Goal: Check status: Check status

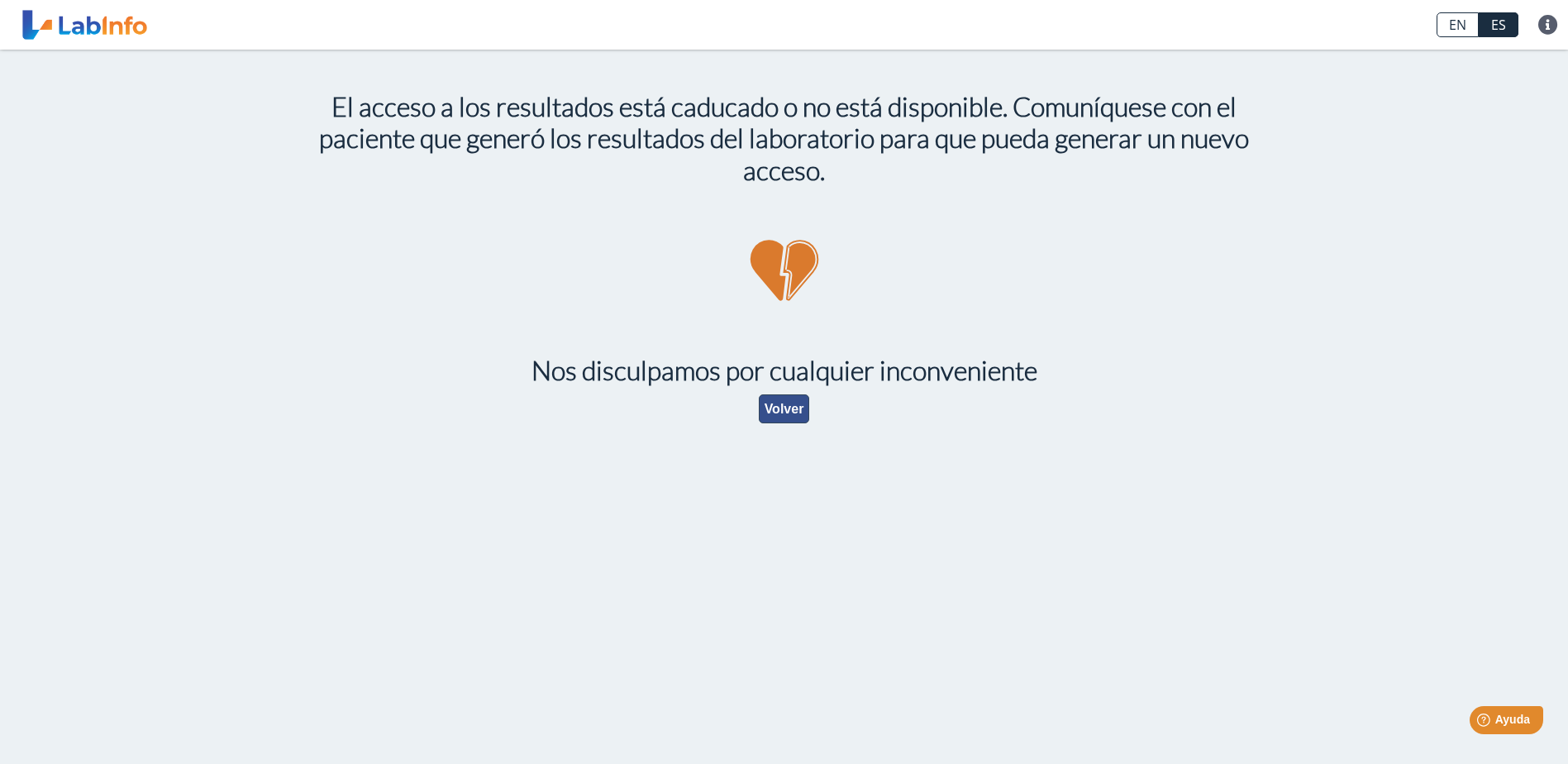
click at [781, 413] on button "Volver" at bounding box center [784, 408] width 51 height 29
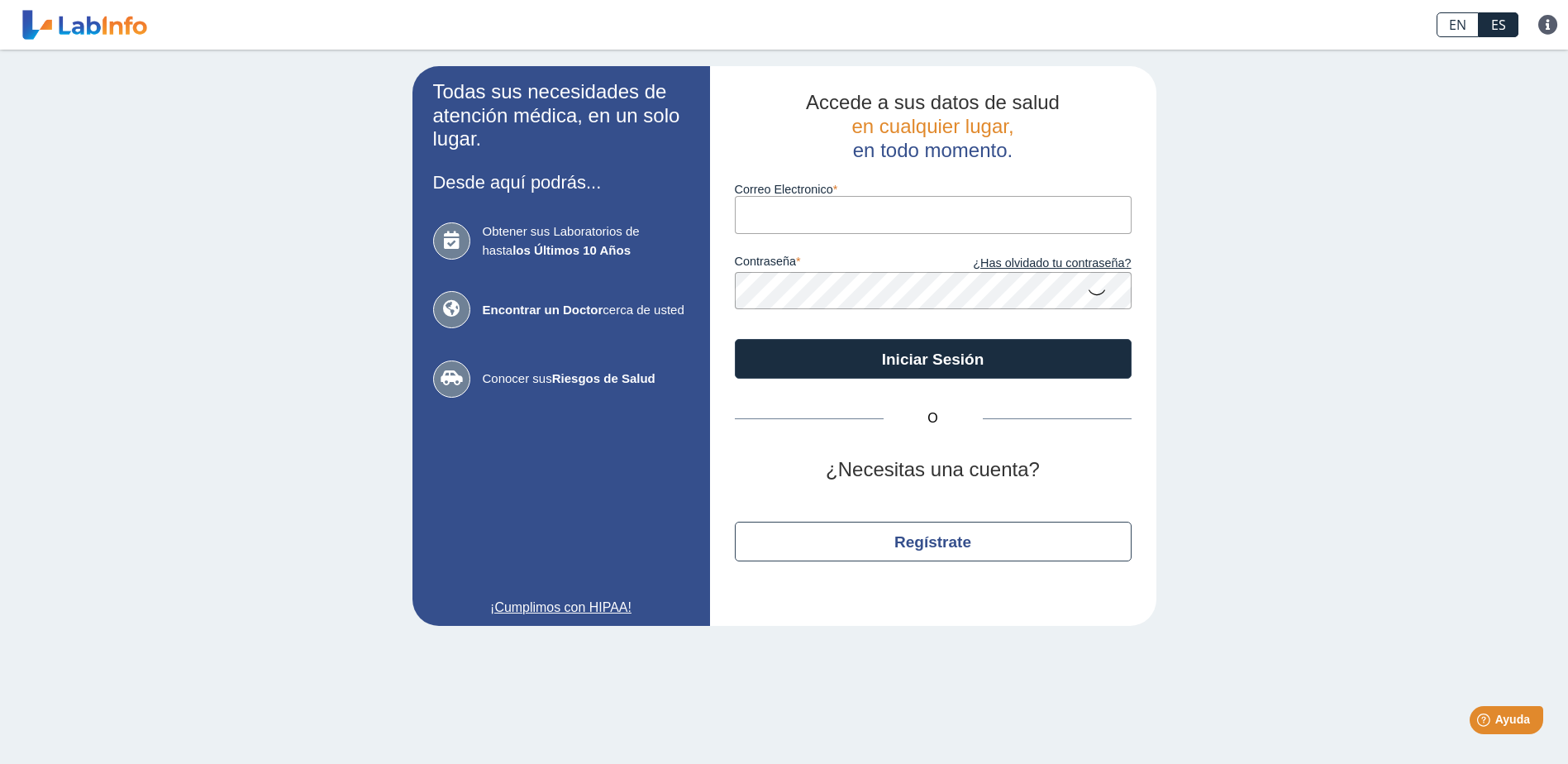
click at [797, 218] on input "Correo Electronico" at bounding box center [933, 214] width 397 height 37
